Goal: Check status: Check status

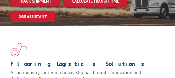
scroll to position [69, 0]
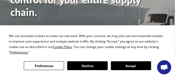
click at [129, 68] on button "Accept" at bounding box center [131, 65] width 40 height 9
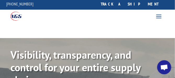
scroll to position [0, 0]
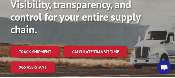
scroll to position [69, 0]
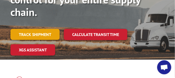
click at [38, 34] on link "Track shipment" at bounding box center [34, 34] width 49 height 11
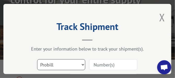
scroll to position [17, 0]
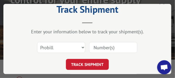
click at [101, 48] on input at bounding box center [113, 47] width 48 height 11
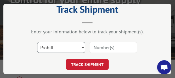
click at [81, 45] on select "Select category... Probill BOL PO" at bounding box center [61, 47] width 48 height 11
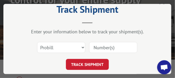
click at [105, 48] on input at bounding box center [113, 47] width 48 height 11
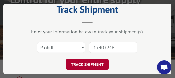
type input "17402246"
click at [93, 63] on button "TRACK SHIPMENT" at bounding box center [87, 64] width 43 height 11
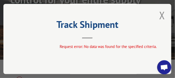
click at [161, 14] on button "Close modal" at bounding box center [162, 15] width 6 height 14
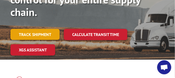
click at [45, 32] on link "Track shipment" at bounding box center [34, 34] width 49 height 11
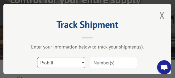
click at [82, 61] on select "Select category... Probill BOL PO" at bounding box center [61, 62] width 48 height 11
select select "bol"
click at [37, 57] on select "Select category... Probill BOL PO" at bounding box center [61, 62] width 48 height 11
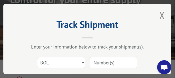
click at [97, 64] on input at bounding box center [113, 62] width 48 height 11
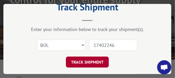
type input "17402246"
click at [96, 63] on button "TRACK SHIPMENT" at bounding box center [87, 62] width 43 height 11
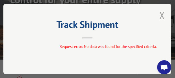
click at [161, 13] on button "Close modal" at bounding box center [162, 15] width 6 height 14
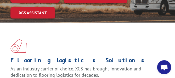
scroll to position [87, 0]
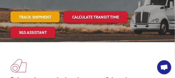
click at [32, 16] on link "Track shipment" at bounding box center [34, 16] width 49 height 11
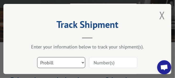
click at [82, 61] on select "Select category... Probill BOL PO" at bounding box center [61, 62] width 48 height 11
select select "po"
click at [37, 57] on select "Select category... Probill BOL PO" at bounding box center [61, 62] width 48 height 11
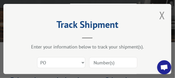
click at [107, 65] on input at bounding box center [113, 62] width 48 height 11
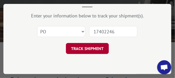
type input "17402246"
click at [92, 50] on button "TRACK SHIPMENT" at bounding box center [87, 48] width 43 height 11
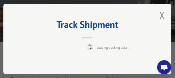
scroll to position [2, 0]
